Goal: Transaction & Acquisition: Purchase product/service

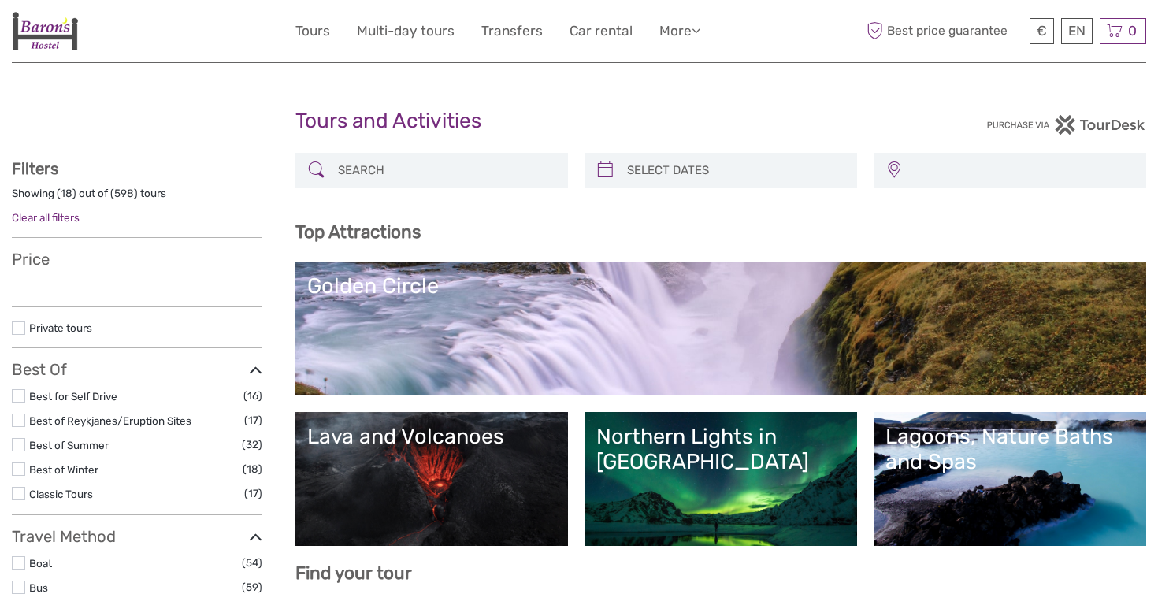
select select
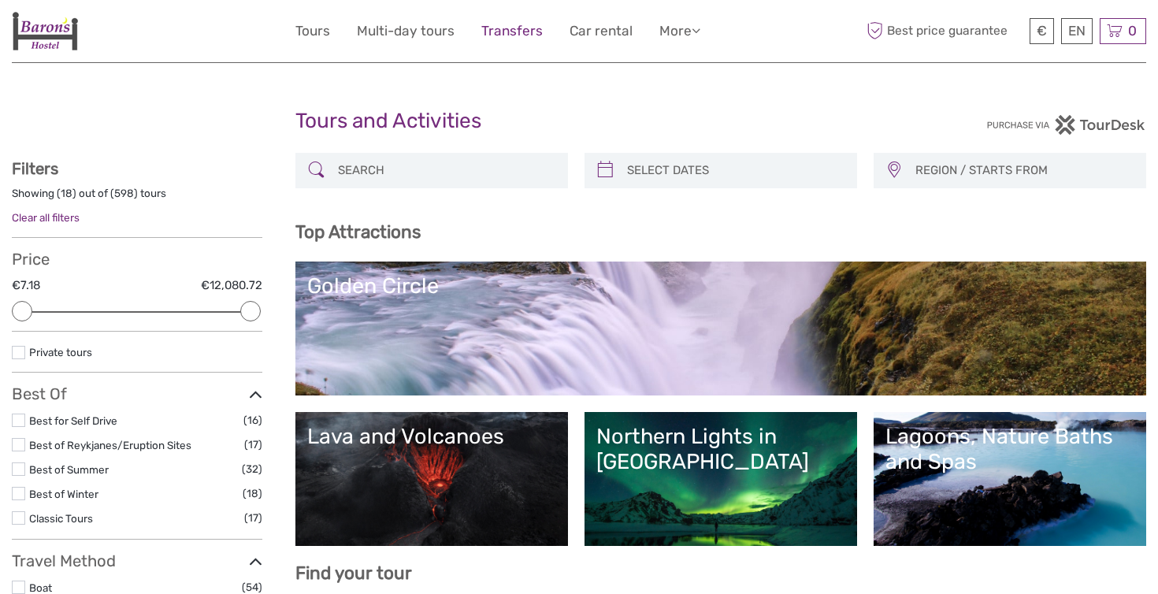
click at [517, 38] on link "Transfers" at bounding box center [512, 31] width 61 height 23
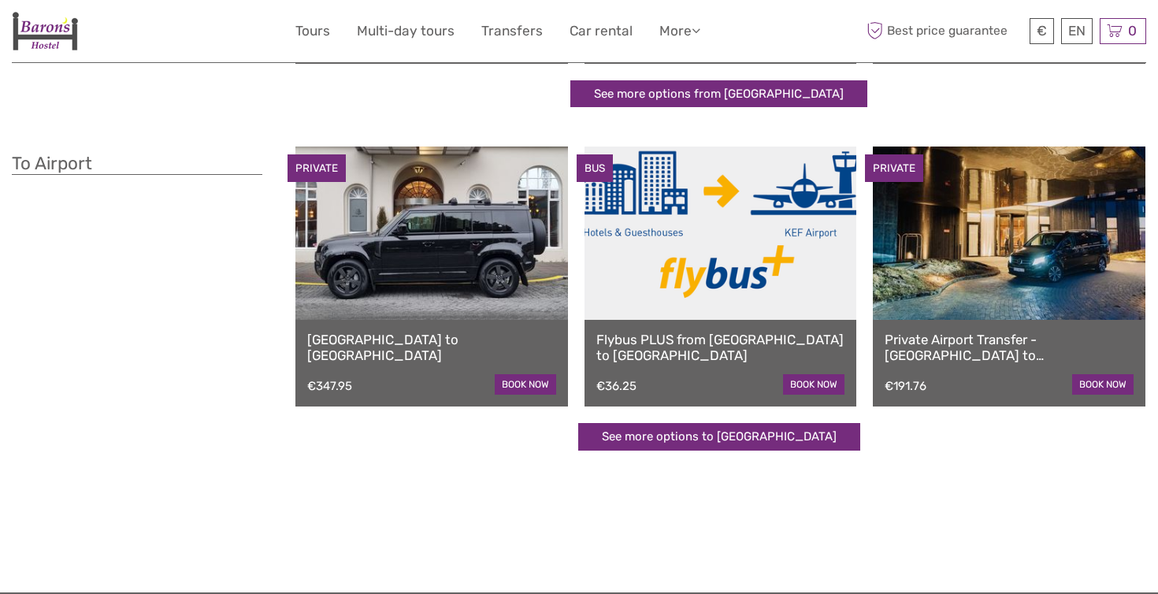
scroll to position [367, 0]
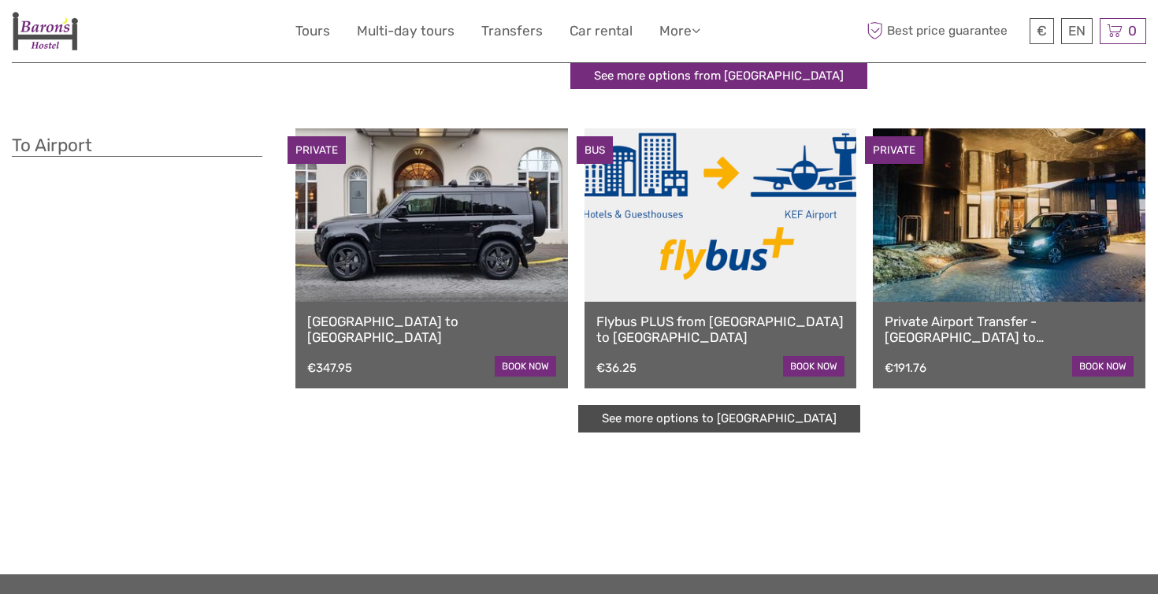
click at [708, 426] on link "See more options to Keflavík airport" at bounding box center [719, 419] width 282 height 28
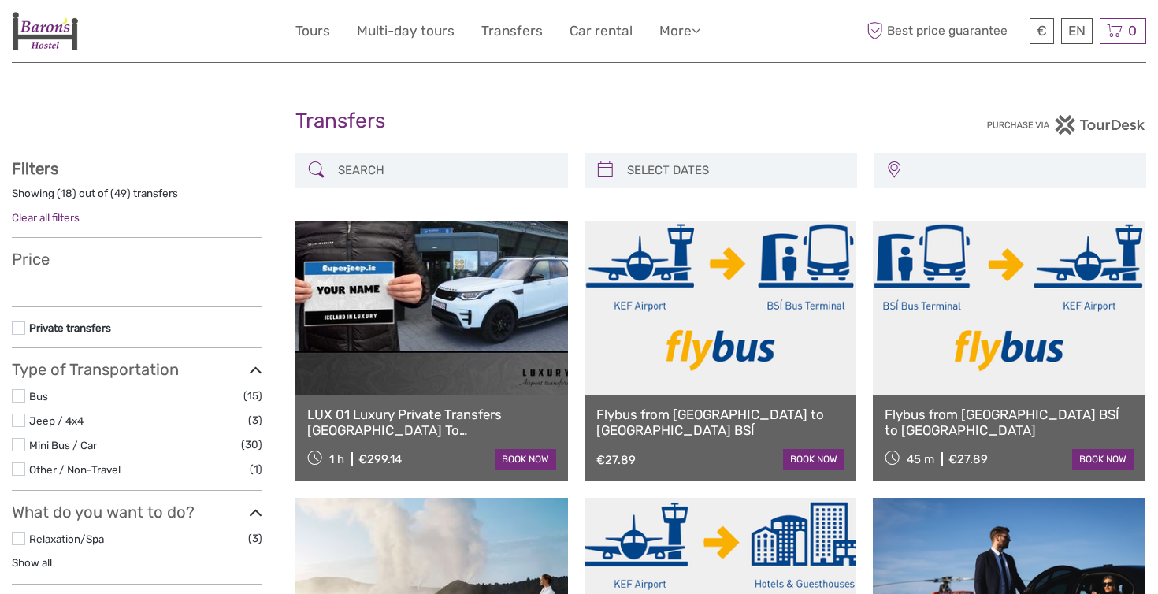
select select
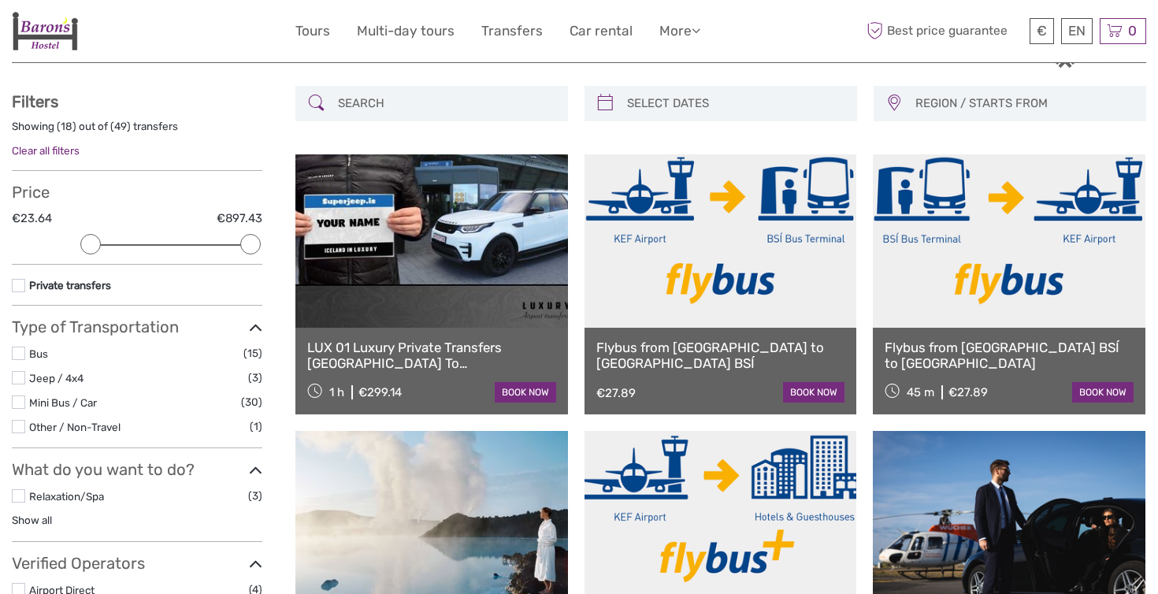
scroll to position [60, 0]
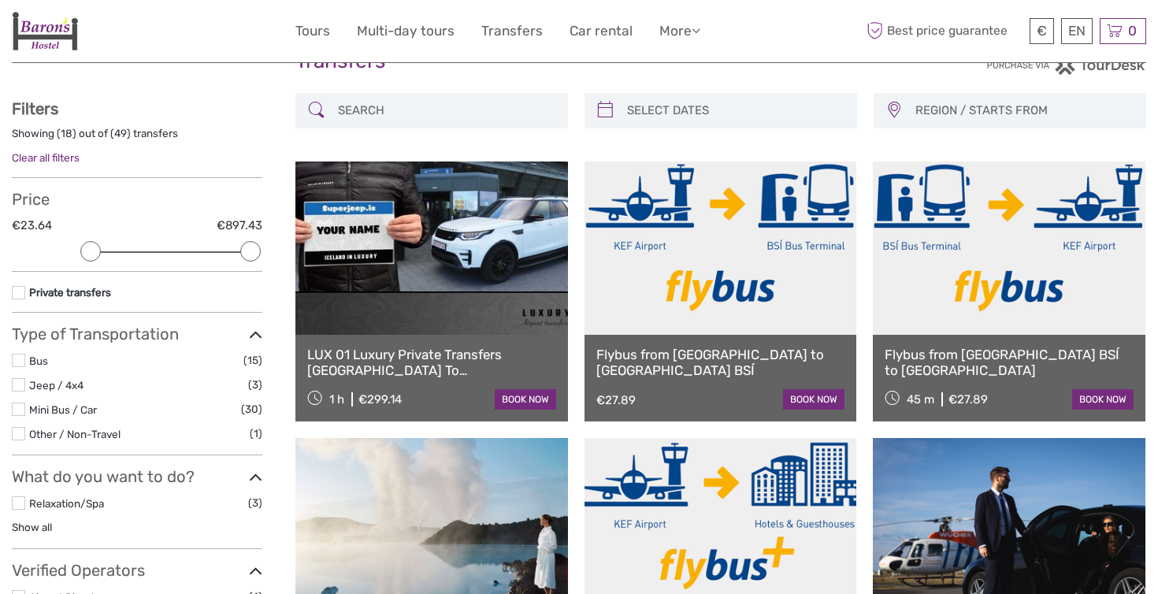
click at [970, 353] on link "Flybus from [GEOGRAPHIC_DATA] BSÍ to [GEOGRAPHIC_DATA]" at bounding box center [1009, 363] width 249 height 32
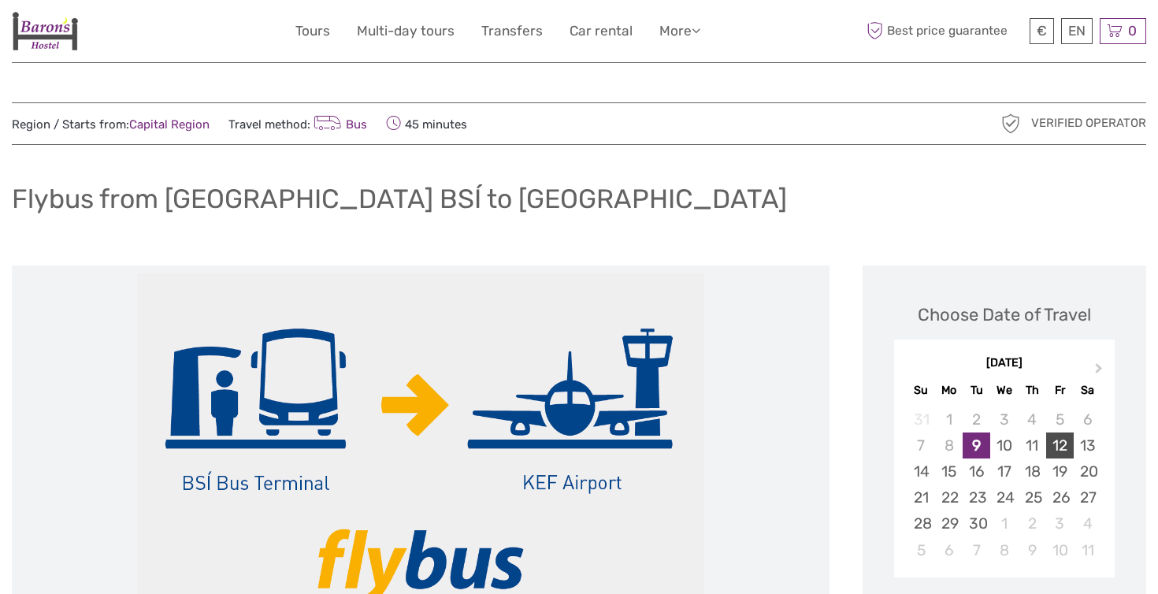
click at [1059, 443] on div "12" at bounding box center [1061, 446] width 28 height 26
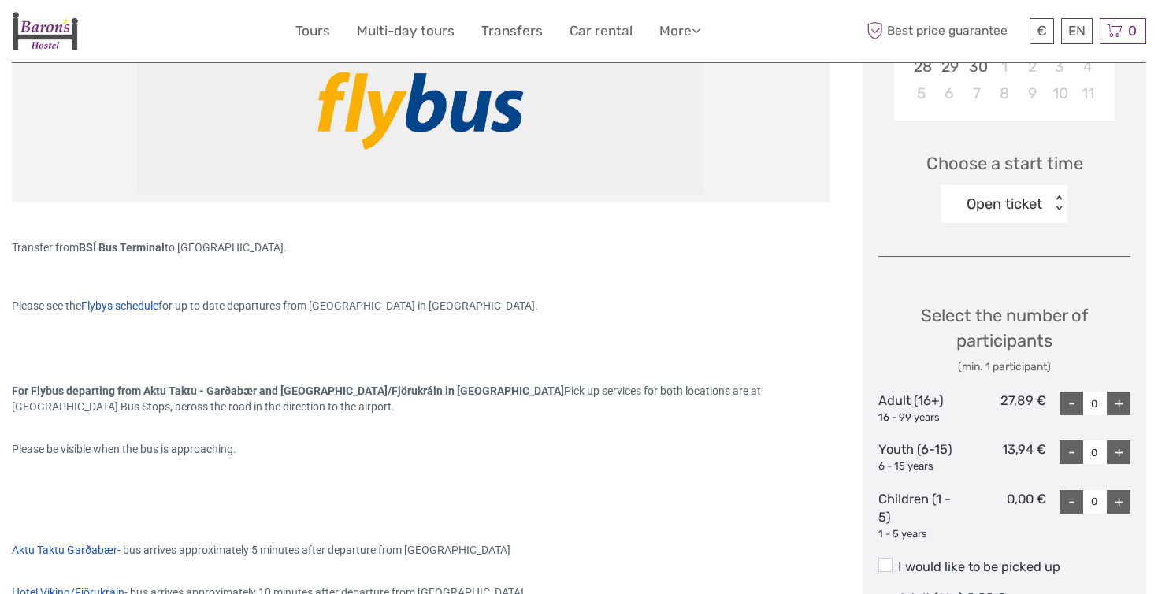
scroll to position [466, 0]
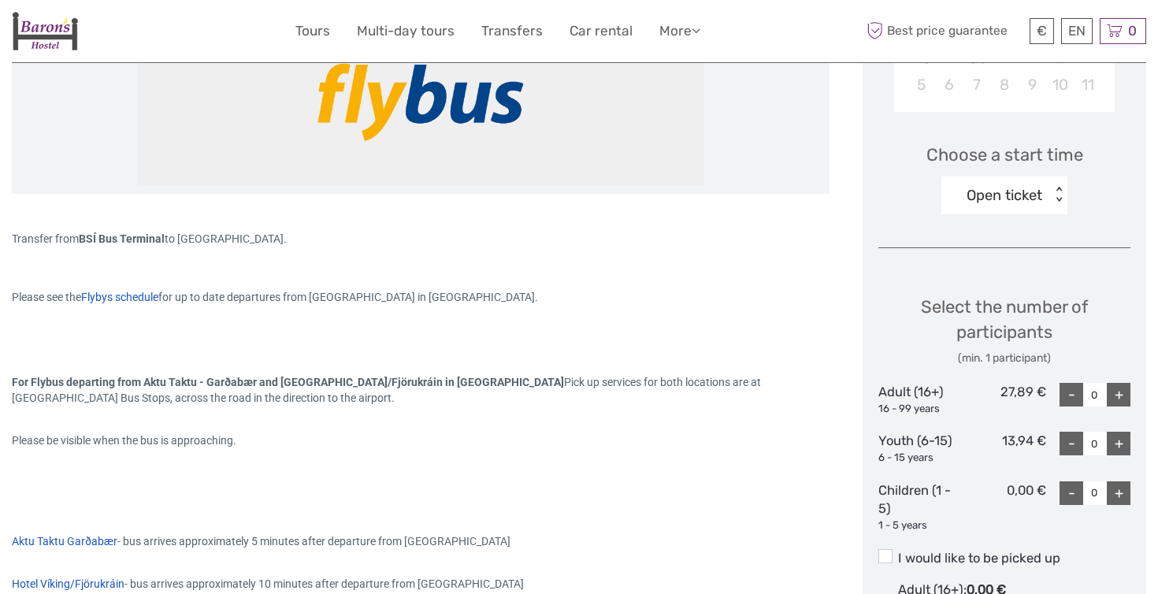
click at [1120, 391] on div "+" at bounding box center [1119, 395] width 24 height 24
type input "1"
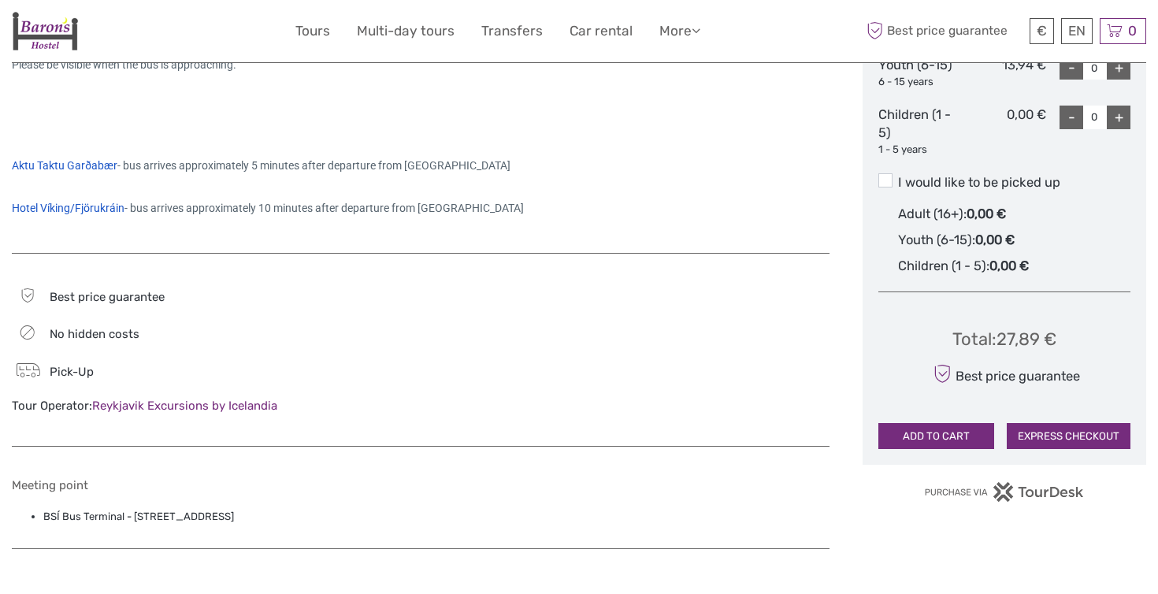
scroll to position [855, 0]
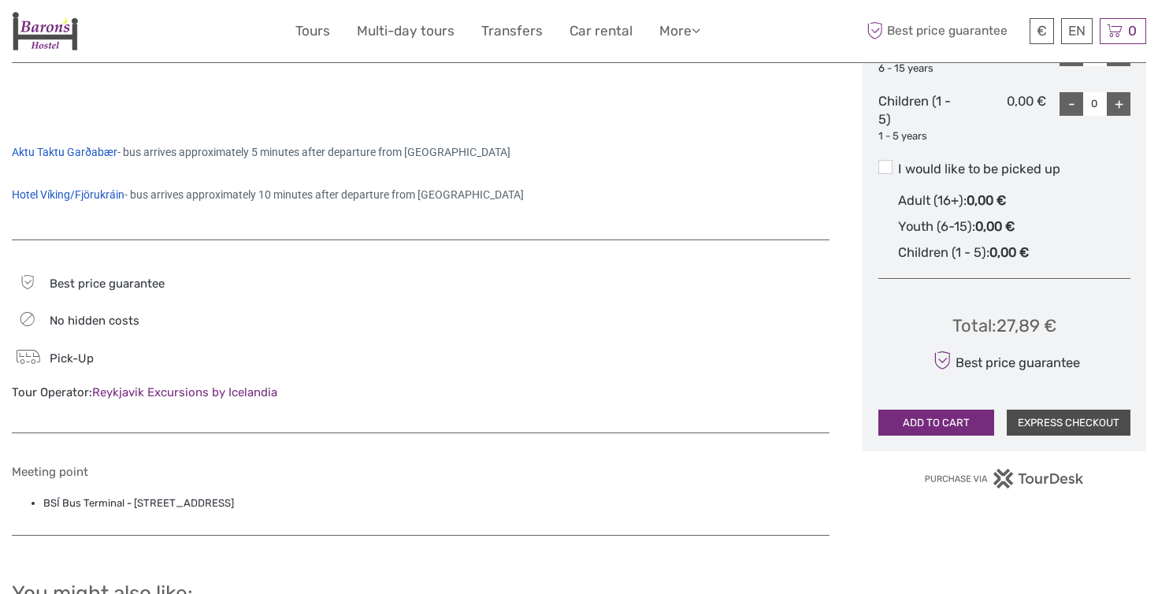
click at [1053, 412] on button "EXPRESS CHECKOUT" at bounding box center [1069, 423] width 124 height 27
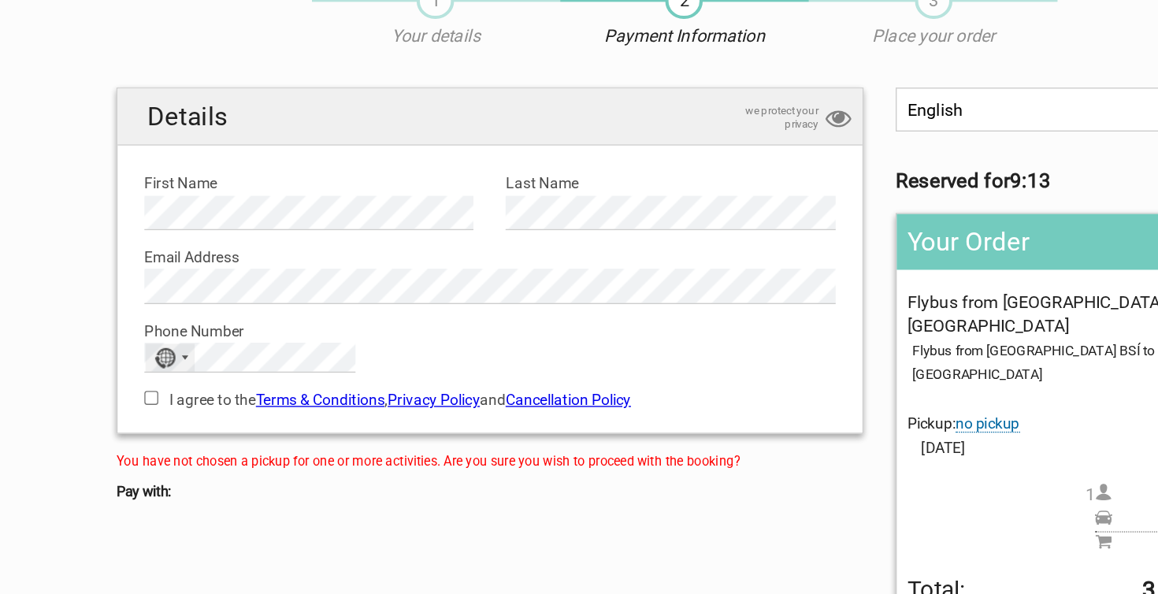
click at [183, 329] on div "No country selected" at bounding box center [201, 339] width 36 height 20
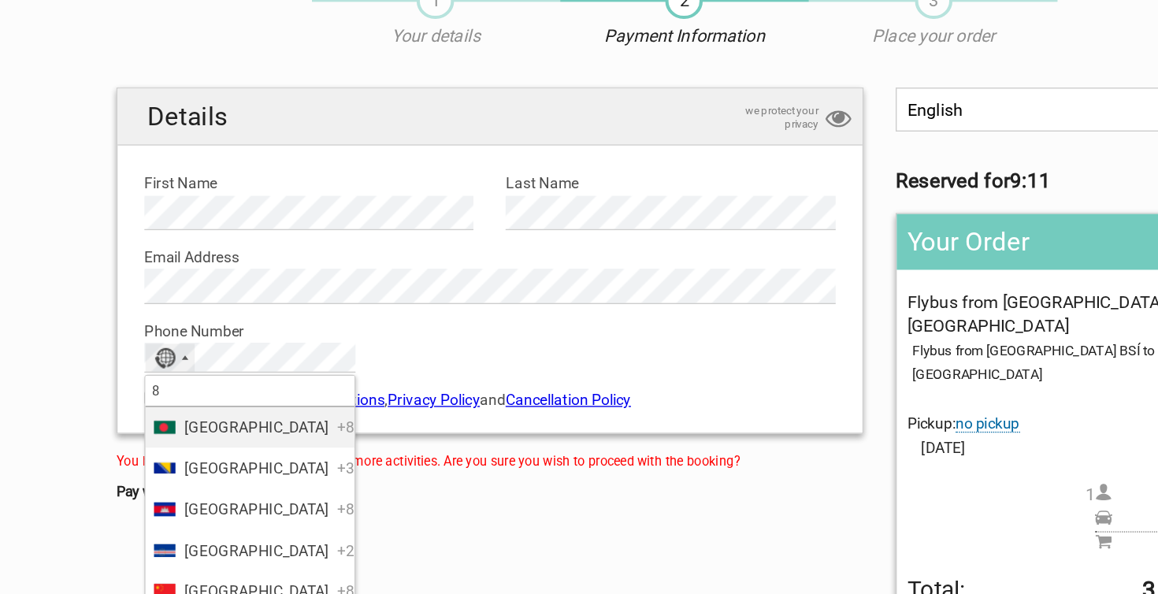
type input "86"
click at [211, 381] on span "China" at bounding box center [264, 389] width 106 height 17
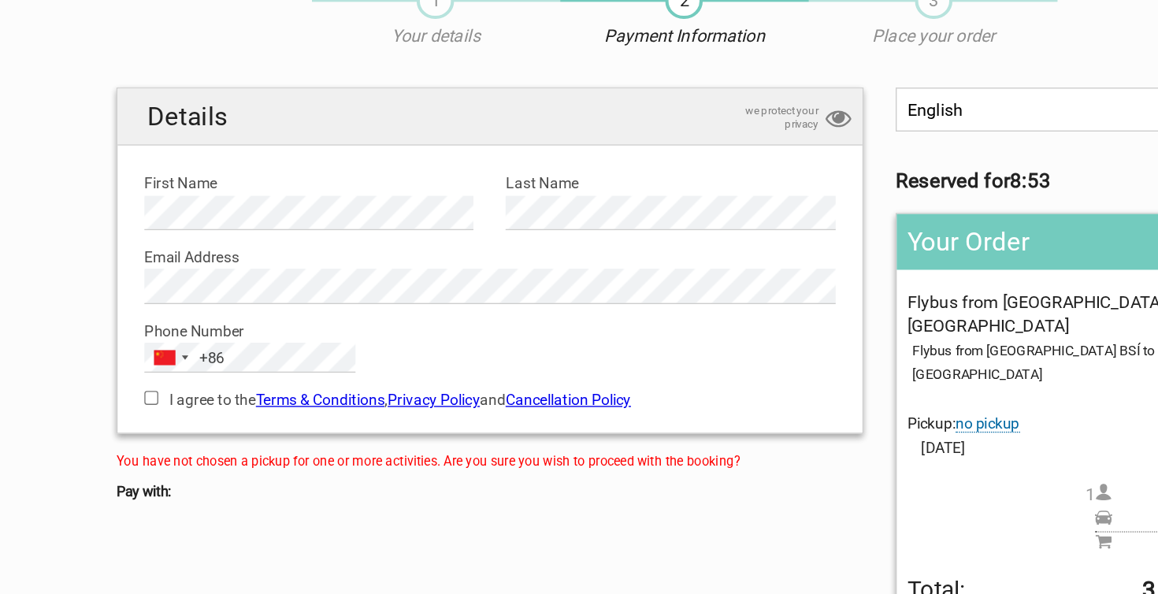
click at [182, 363] on input "I agree to the Terms & Conditions , Privacy Policy and Cancellation Policy" at bounding box center [187, 368] width 10 height 10
checkbox input "true"
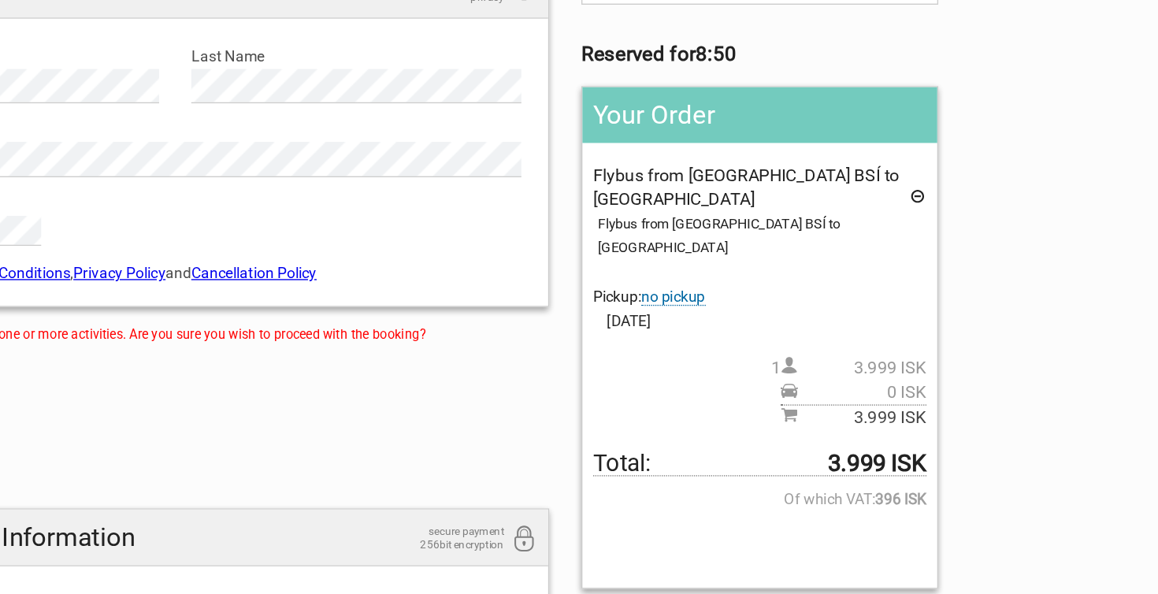
scroll to position [12, 0]
click at [779, 369] on span "no pickup" at bounding box center [802, 375] width 47 height 13
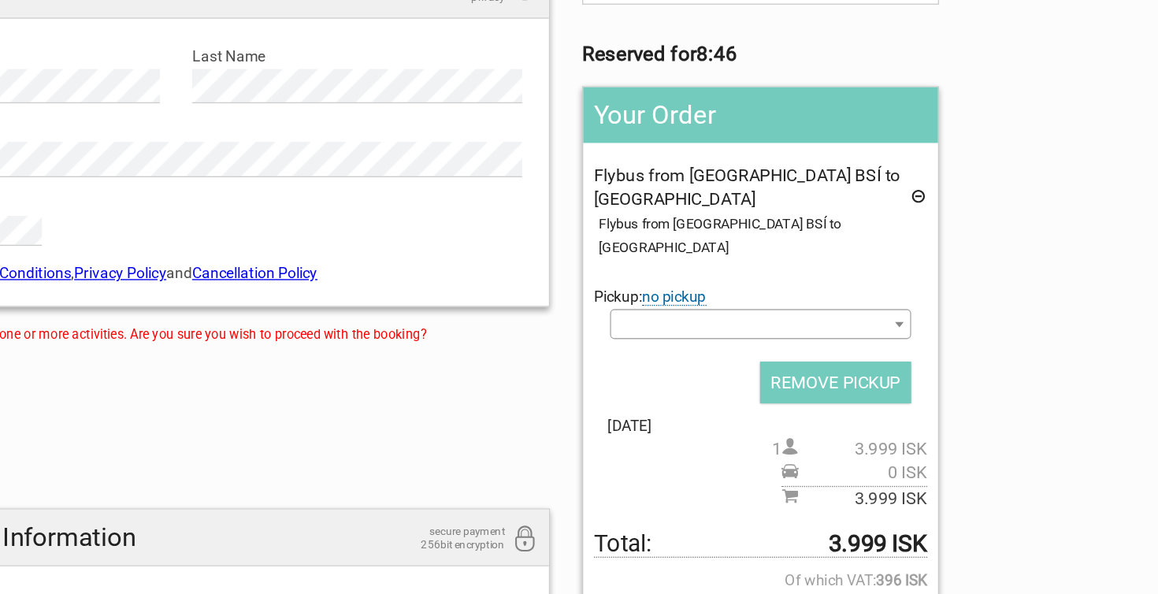
click at [755, 385] on span at bounding box center [865, 396] width 221 height 22
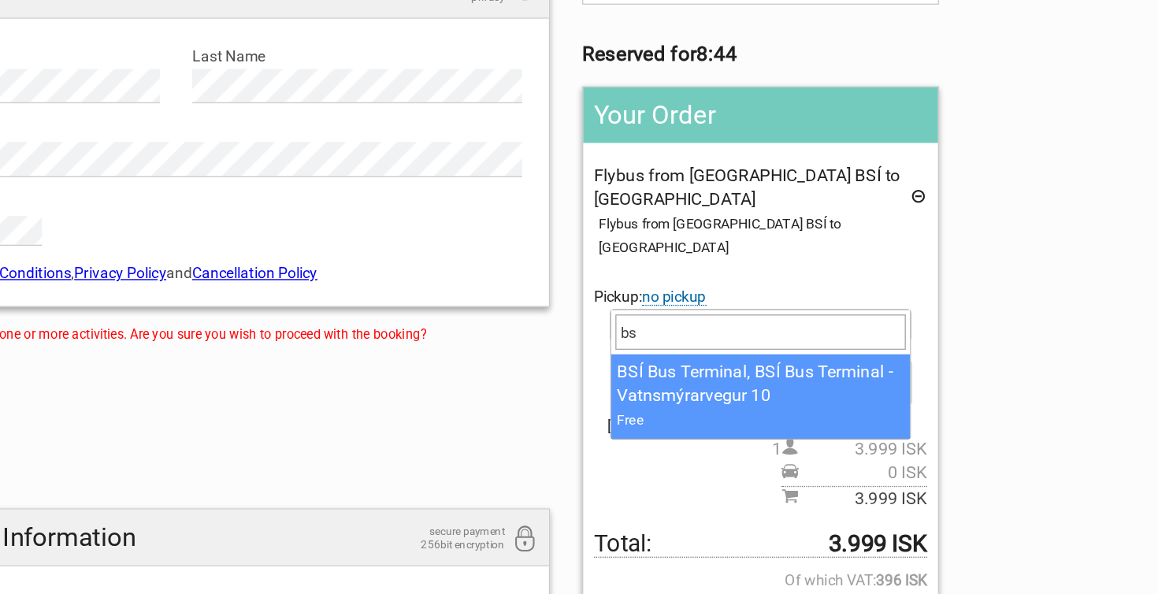
type input "bsi"
select select "1175984"
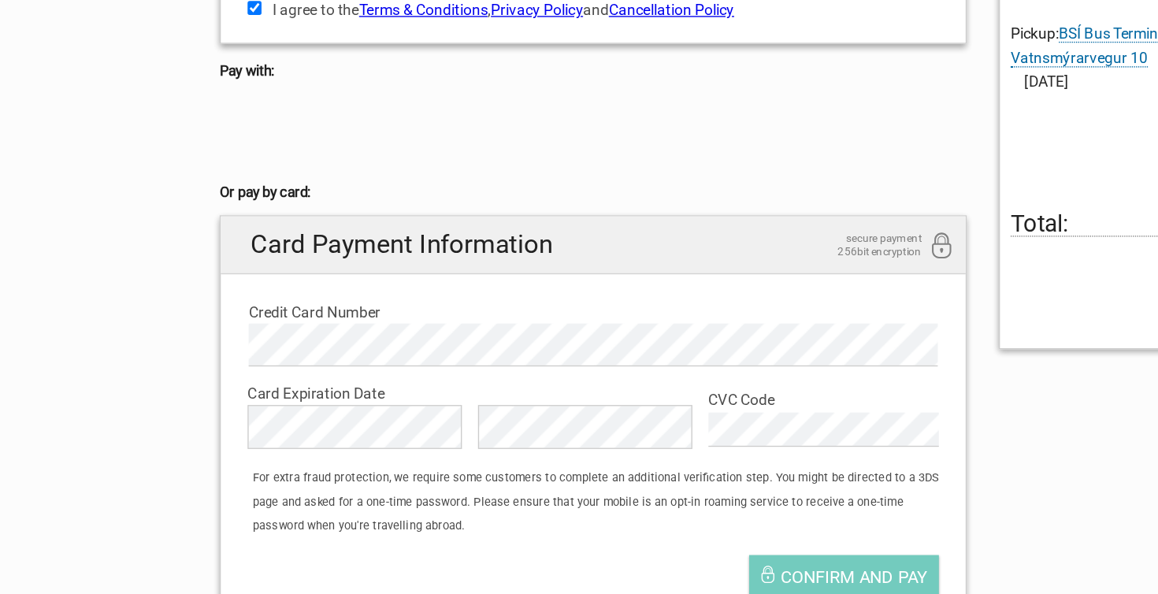
scroll to position [213, 0]
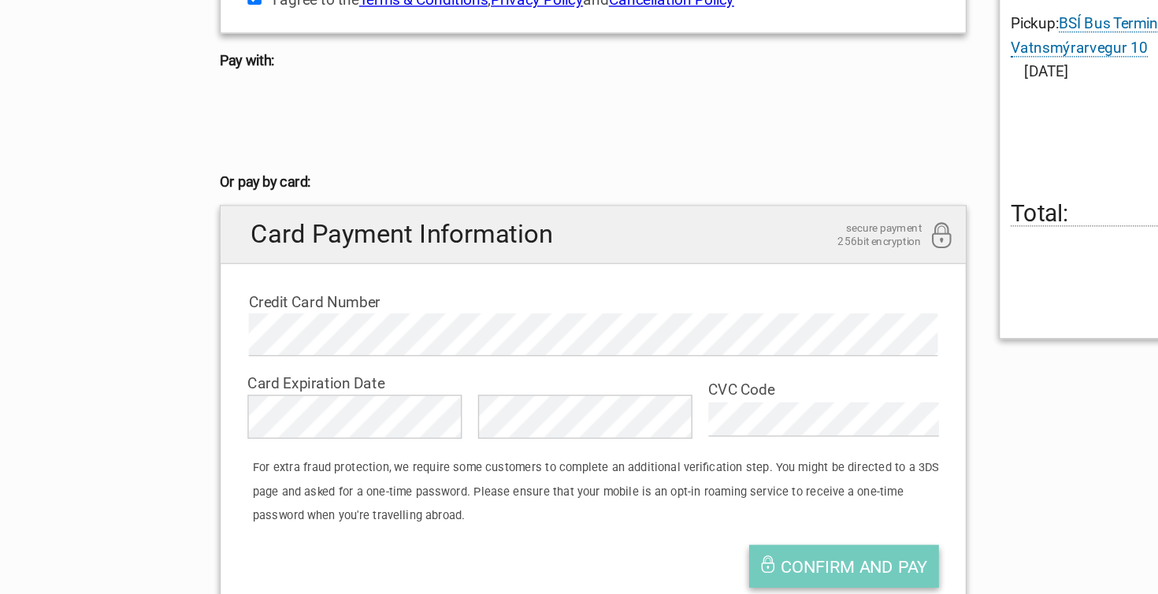
click at [597, 567] on span "Confirm and pay" at bounding box center [629, 574] width 108 height 15
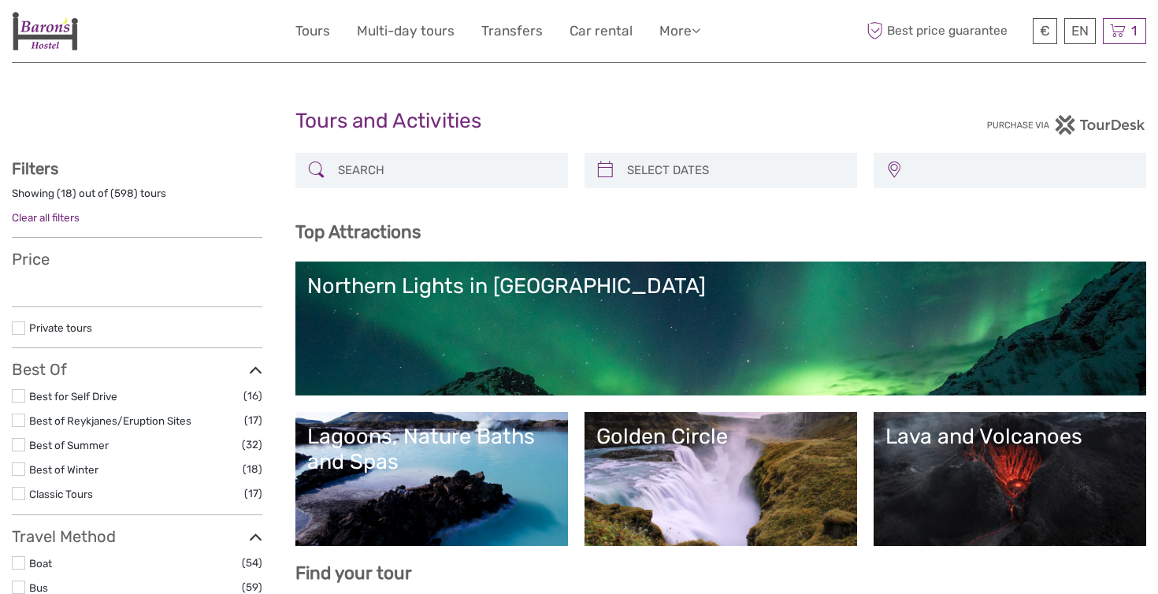
select select
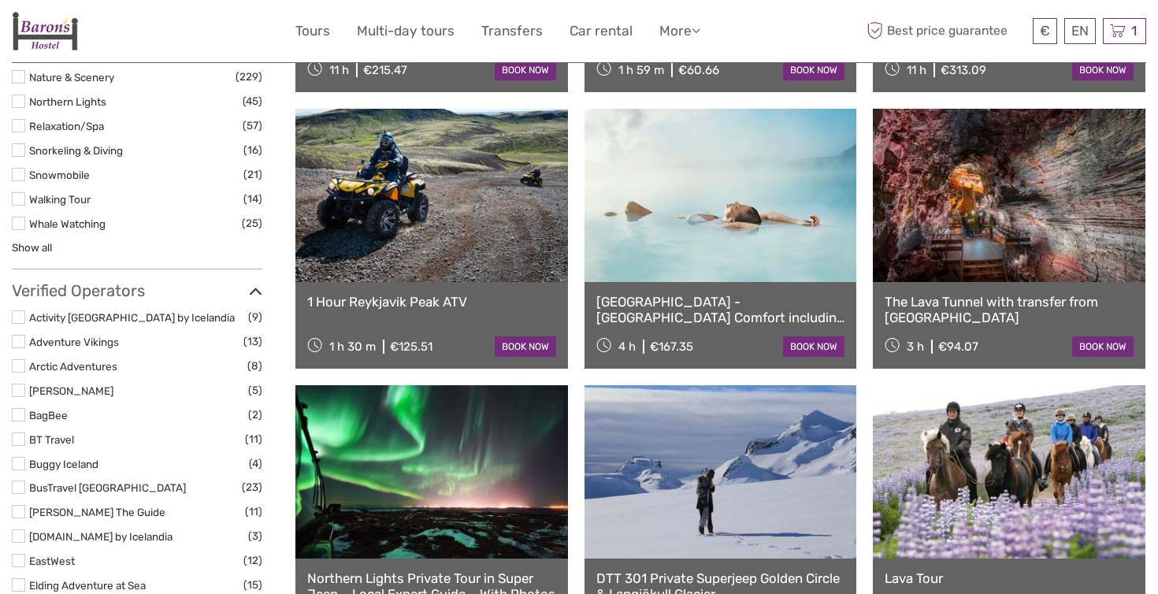
scroll to position [1634, 0]
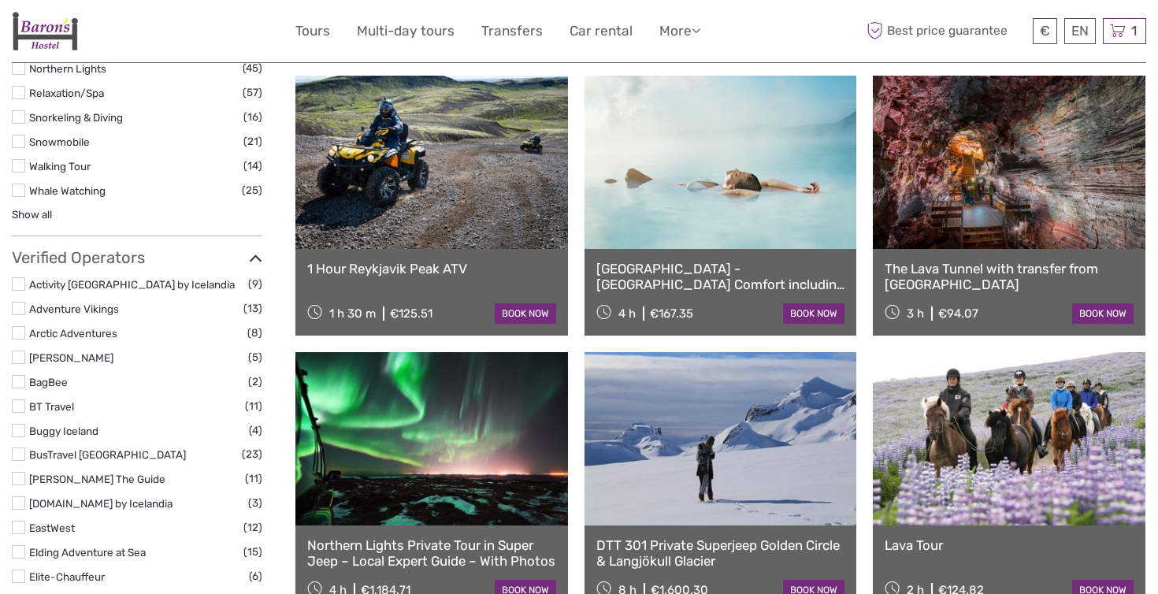
click at [21, 521] on label at bounding box center [18, 527] width 13 height 13
click at [0, 0] on input "checkbox" at bounding box center [0, 0] width 0 height 0
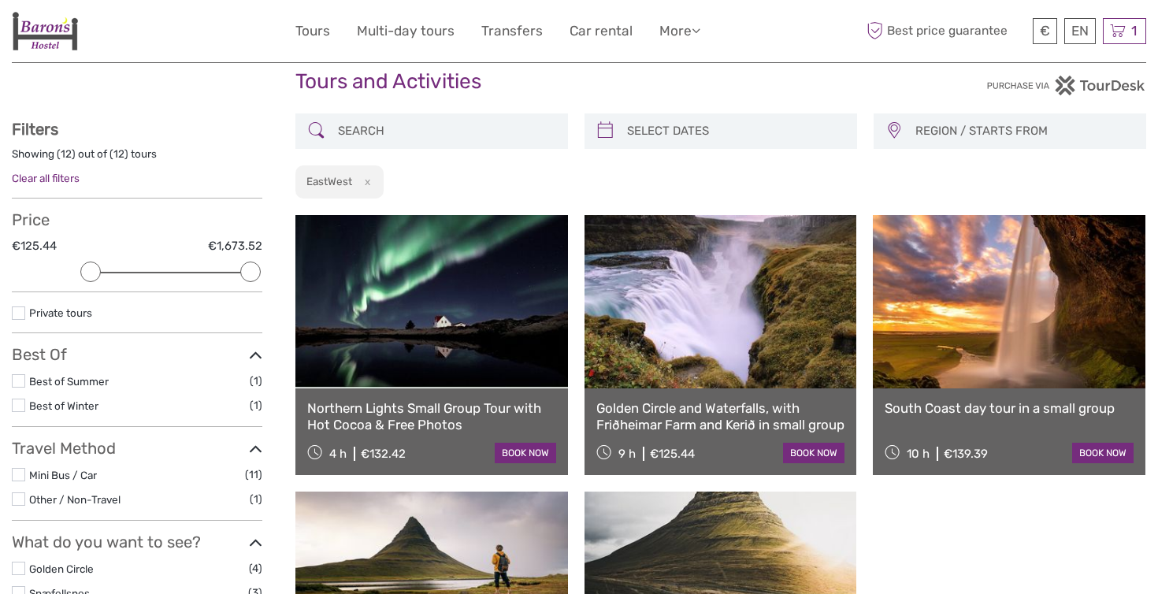
scroll to position [39, 0]
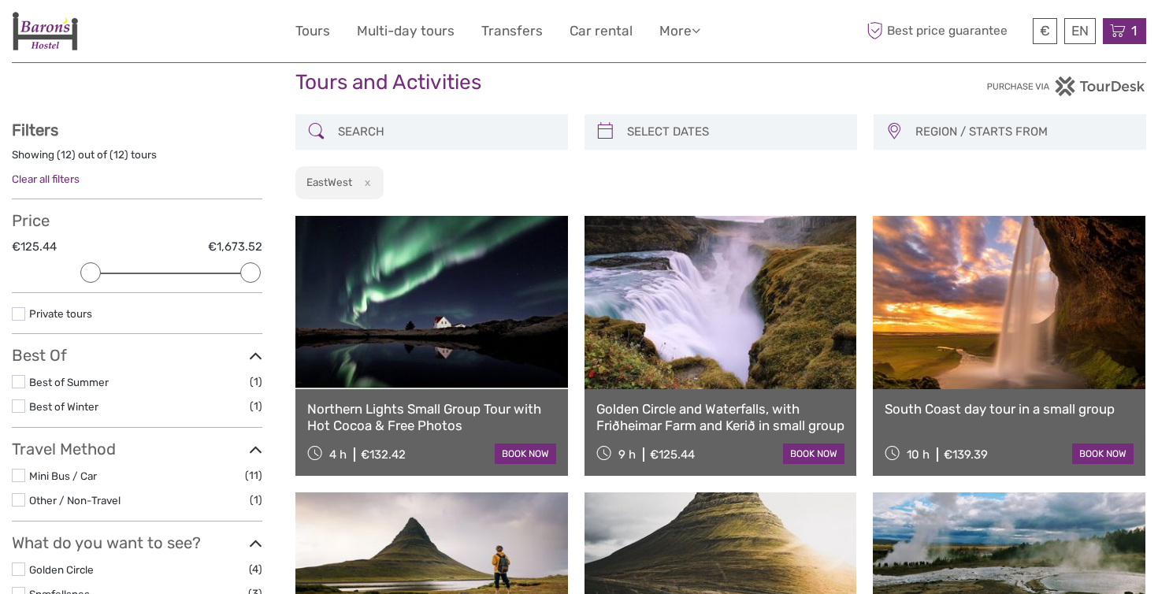
click at [1122, 32] on icon at bounding box center [1118, 31] width 16 height 20
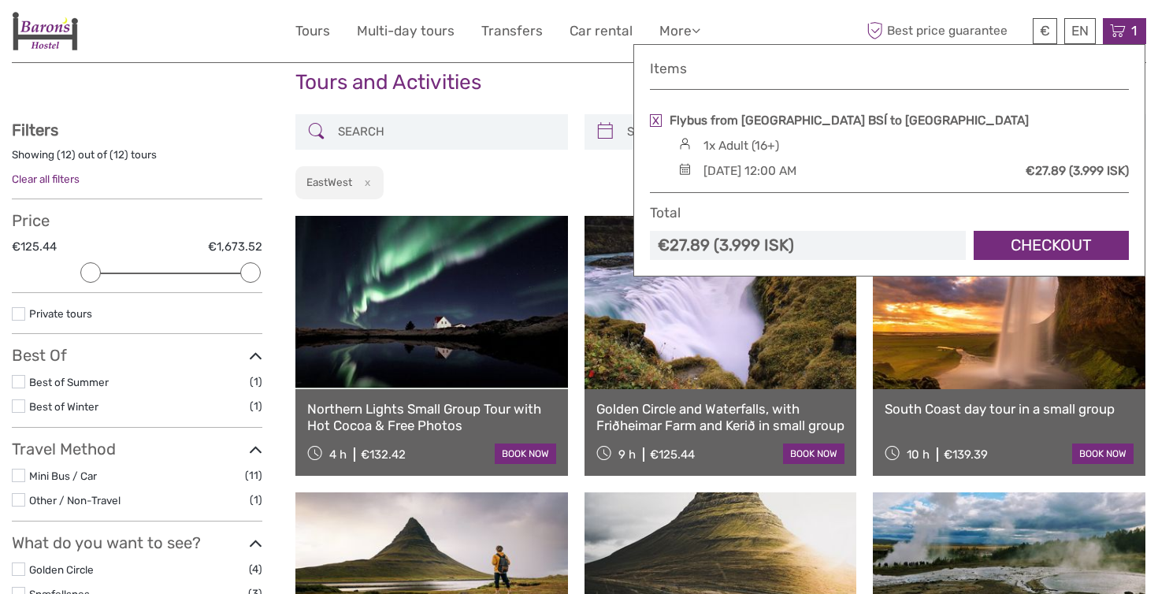
click at [656, 116] on link at bounding box center [656, 120] width 12 height 13
